Goal: Check status: Check status

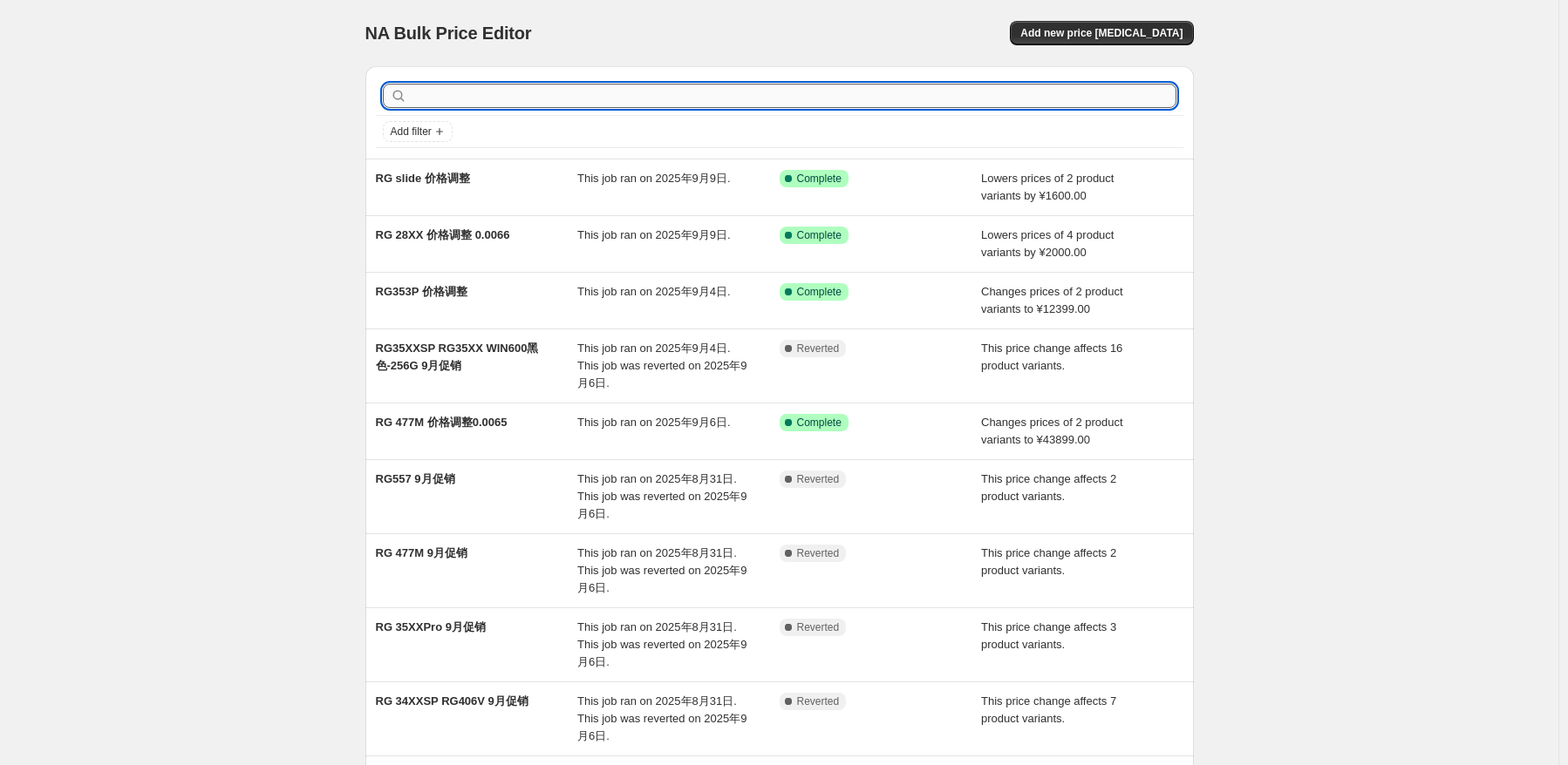
click at [602, 106] on input "text" at bounding box center [793, 96] width 765 height 24
type input "35XXH"
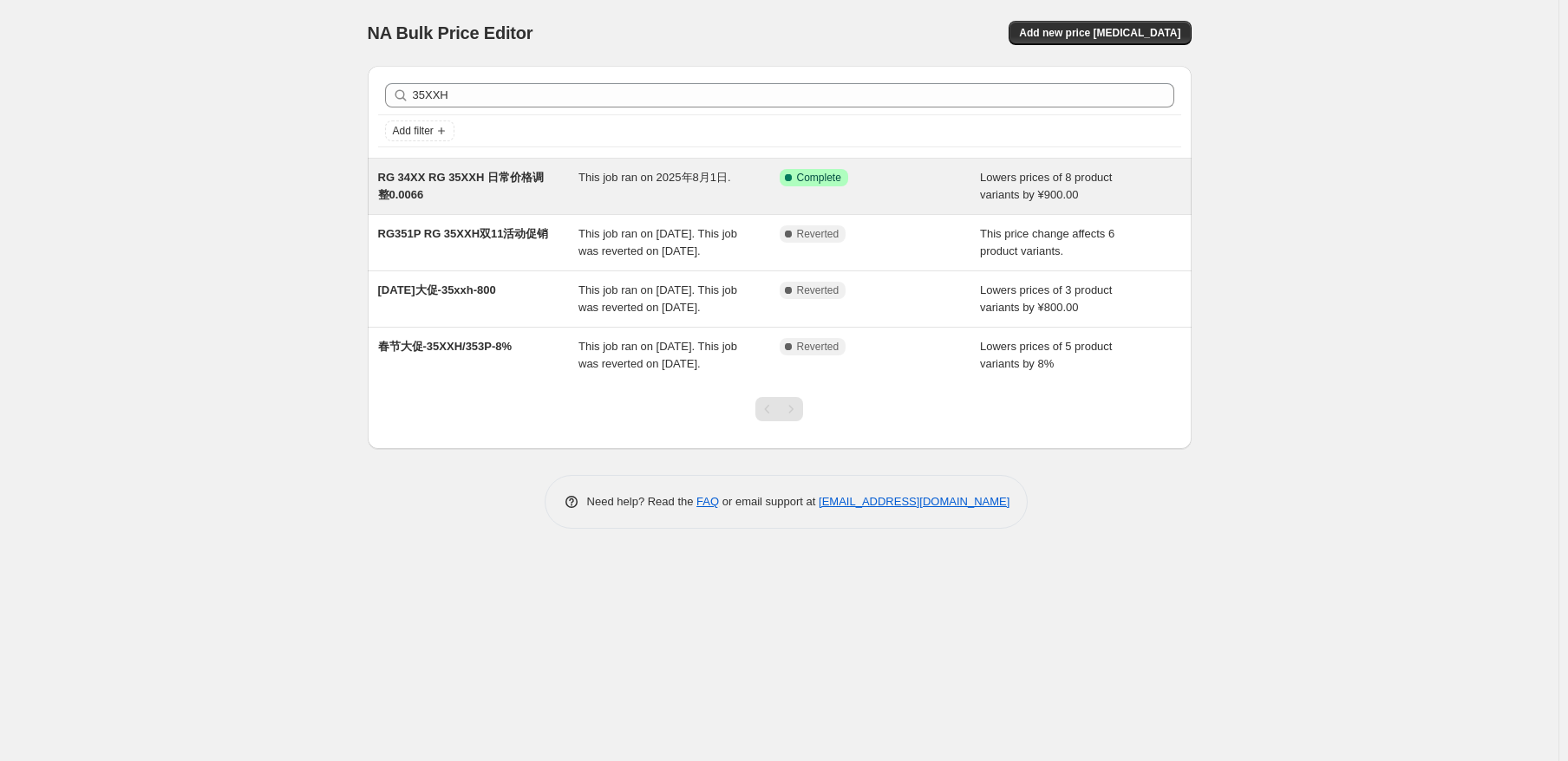
click at [589, 197] on div "This job ran on 2025年8月1日." at bounding box center [680, 186] width 202 height 35
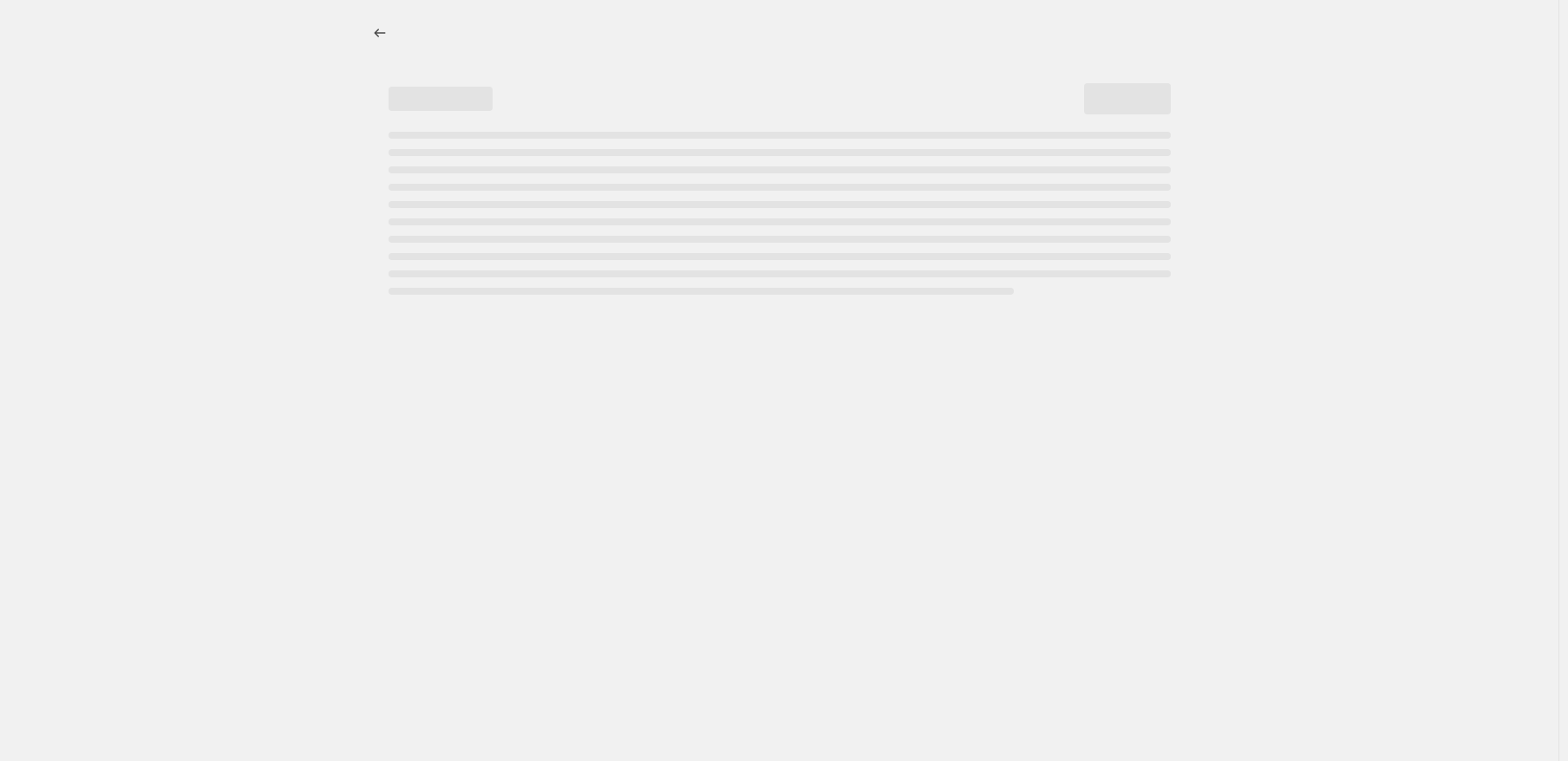
select select "by"
select select "no_change"
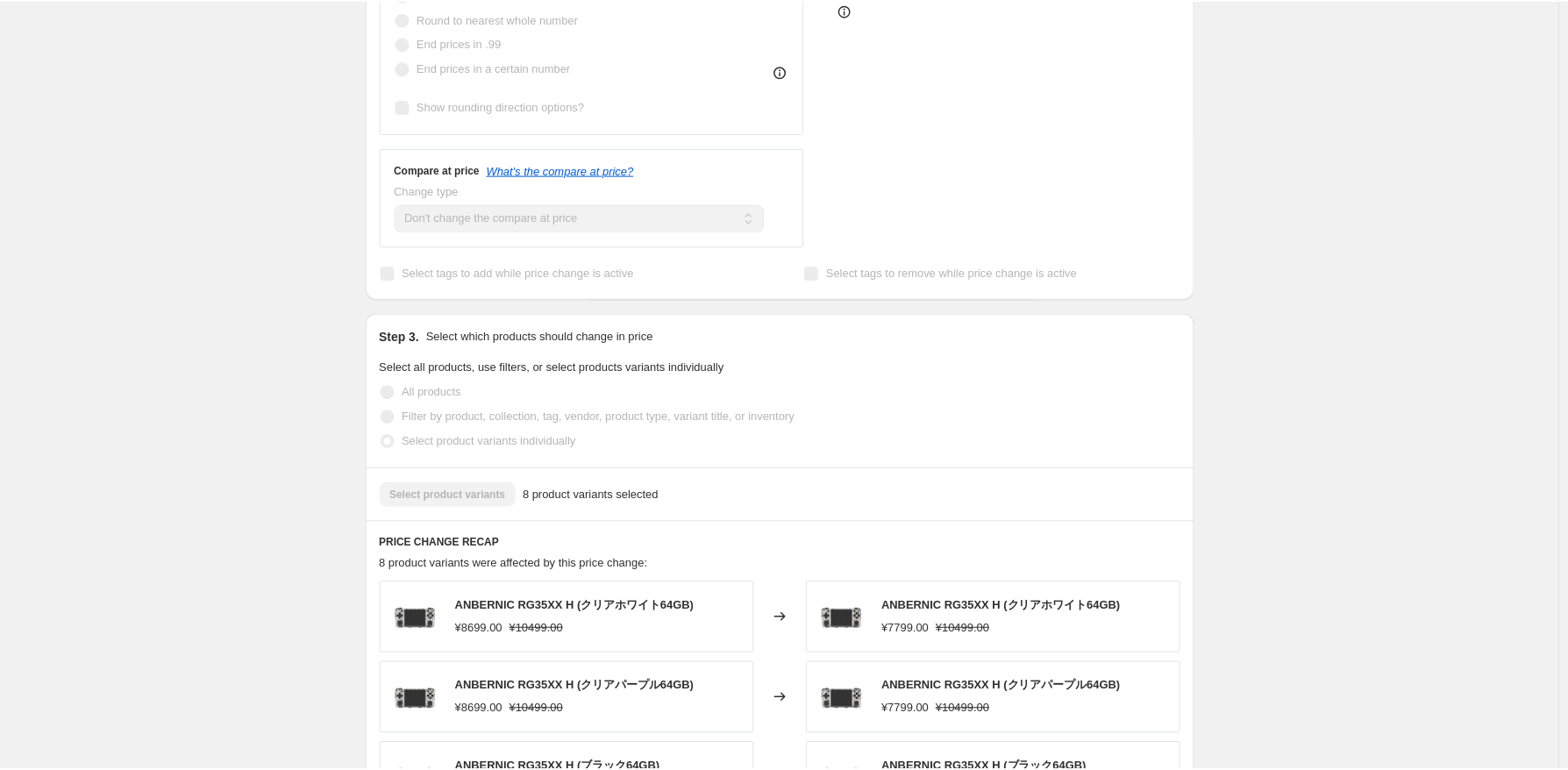
scroll to position [965, 0]
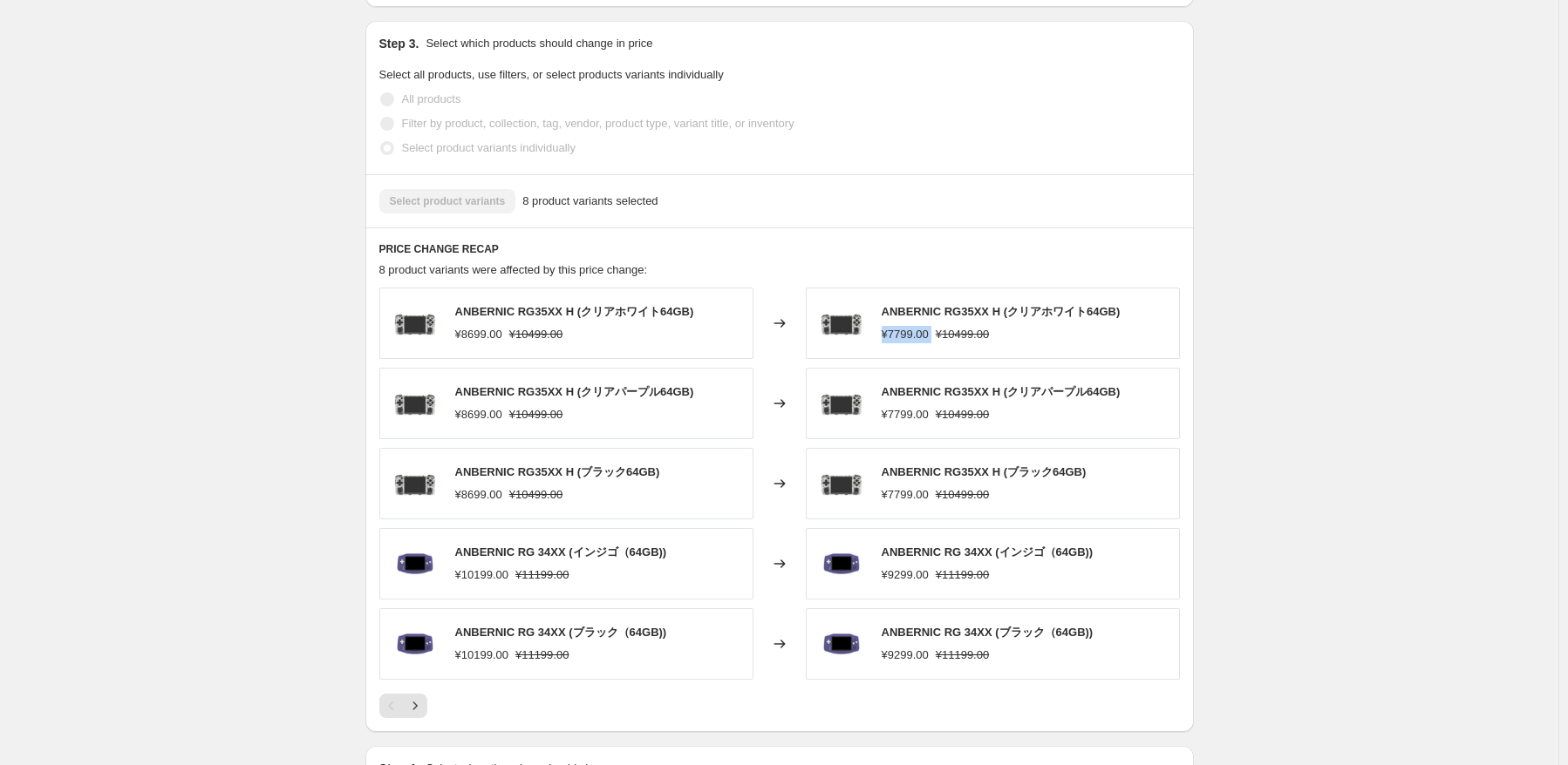
drag, startPoint x: 883, startPoint y: 337, endPoint x: 935, endPoint y: 341, distance: 52.2
click at [935, 341] on div "ANBERNIC RG35XX H (クリアホワイト64GB) ¥7799.00 ¥10499.00" at bounding box center [993, 323] width 374 height 71
click at [889, 360] on div "ANBERNIC RG35XX H (クリアホワイト64GB) ¥8699.00 ¥10499.00 Changed to ANBERNIC RG35XX H…" at bounding box center [779, 483] width 801 height 393
drag, startPoint x: 893, startPoint y: 340, endPoint x: 931, endPoint y: 334, distance: 38.5
click at [931, 334] on div "¥7799.00 ¥10499.00" at bounding box center [1000, 335] width 239 height 18
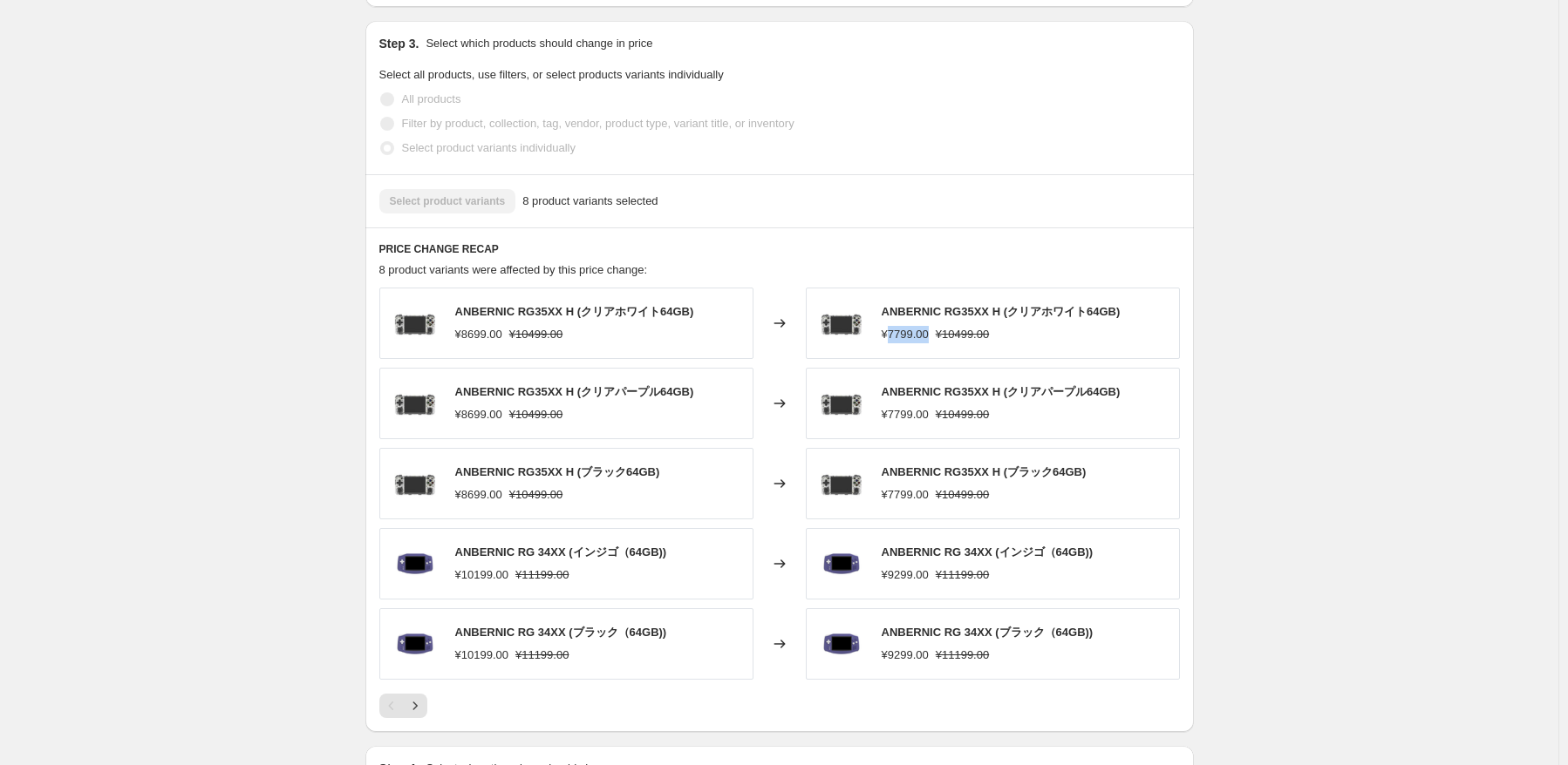
copy div "7799.00"
